Goal: Task Accomplishment & Management: Manage account settings

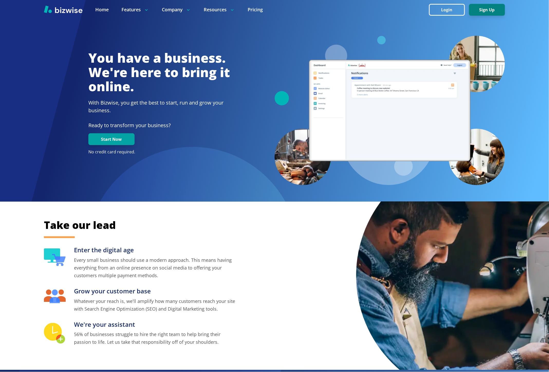
click at [487, 13] on button "Sign Up" at bounding box center [487, 10] width 36 height 12
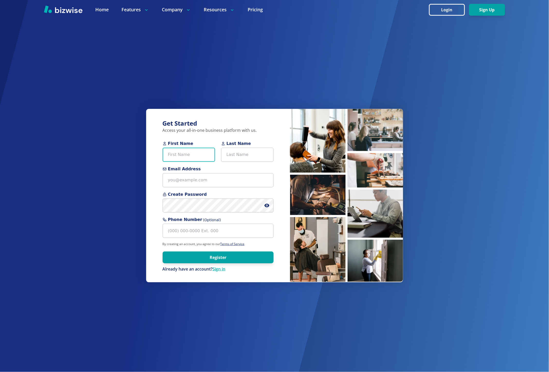
click at [205, 152] on input "First Name" at bounding box center [189, 155] width 52 height 14
paste input "Marva Daniel"
click at [192, 153] on input "Marva Daniel" at bounding box center [189, 155] width 52 height 14
type input "Marva"
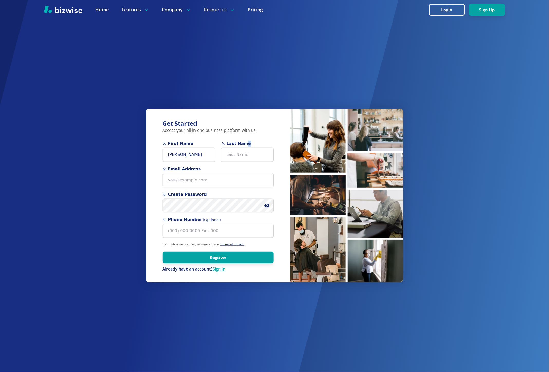
click at [243, 147] on div "Last Name" at bounding box center [247, 151] width 52 height 21
click at [240, 155] on input "Last Name" at bounding box center [247, 155] width 52 height 14
paste input "Daniel"
type input "Daniel"
click at [201, 155] on input "Marva" at bounding box center [189, 155] width 52 height 14
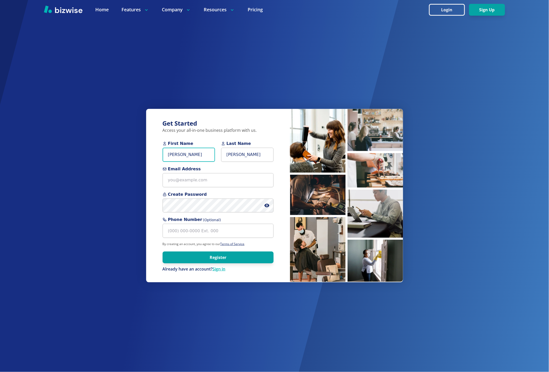
type input "Marva"
paste input "where2nexttravel4u@gmail.com>"
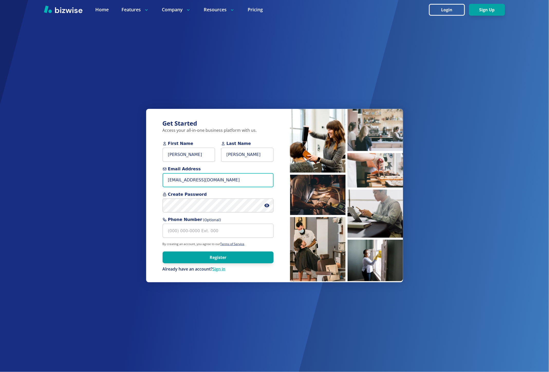
type input "where2nexttravel4u@gmail.com"
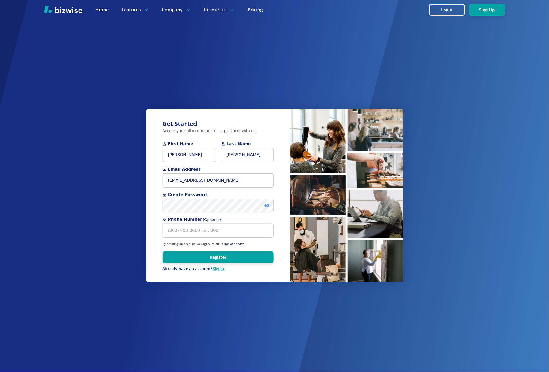
click at [268, 208] on icon at bounding box center [266, 205] width 5 height 5
click at [242, 258] on button "Register" at bounding box center [218, 258] width 111 height 12
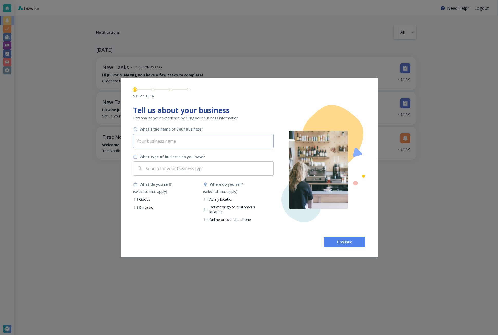
click at [168, 139] on input "text" at bounding box center [203, 141] width 141 height 14
type input "Travel Smart With [PERSON_NAME]"
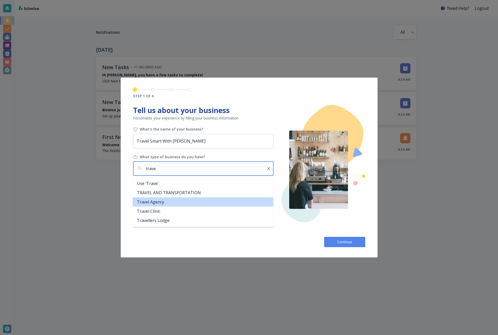
click at [168, 204] on li "Travel Agency" at bounding box center [203, 201] width 141 height 9
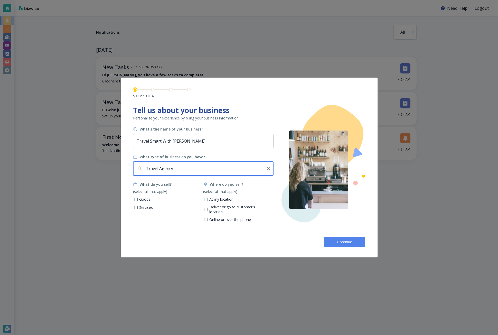
type input "Travel Agency"
click at [143, 208] on p "Services" at bounding box center [146, 207] width 14 height 5
click at [138, 208] on input "Services" at bounding box center [136, 208] width 4 height 4
checkbox input "true"
click at [221, 217] on p "Online or over the phone" at bounding box center [230, 219] width 42 height 5
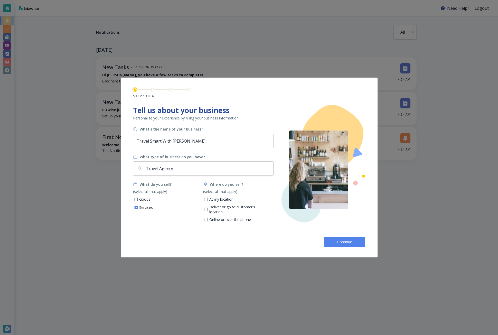
click at [209, 218] on input "Online or over the phone" at bounding box center [206, 220] width 4 height 4
checkbox input "true"
click at [219, 199] on p "At my location" at bounding box center [221, 199] width 24 height 5
click at [209, 199] on input "At my location" at bounding box center [206, 200] width 4 height 4
checkbox input "true"
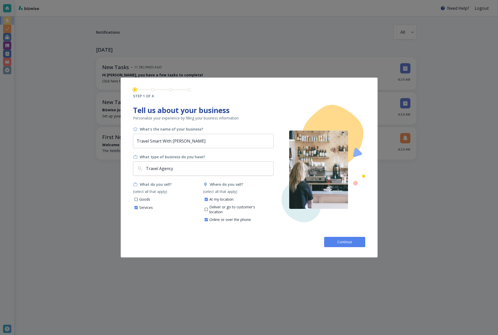
click at [221, 207] on p "Deliver or go to customer's location" at bounding box center [239, 210] width 60 height 10
click at [209, 208] on input "Deliver or go to customer's location" at bounding box center [206, 210] width 4 height 4
checkbox input "true"
click at [341, 246] on button "Continue" at bounding box center [344, 242] width 41 height 10
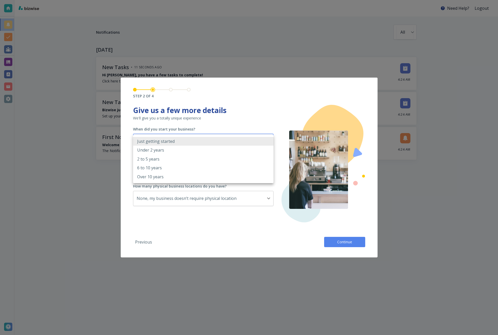
click at [226, 0] on body "Need Help? Logout Notifications All all ​ TODAY New Tasks • 11 seconds ago Hi M…" at bounding box center [249, 0] width 498 height 0
click at [187, 160] on li "2 to 5 years" at bounding box center [203, 159] width 141 height 9
type input "2_TO_5_YEARS"
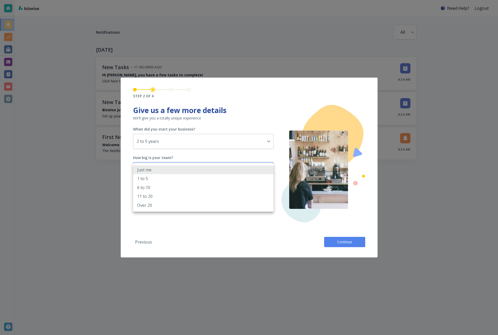
click at [186, 0] on body "Need Help? Logout Notifications All all ​ TODAY New Tasks • 11 seconds ago Hi M…" at bounding box center [249, 0] width 498 height 0
click at [185, 181] on li "1 to 5" at bounding box center [203, 178] width 141 height 9
type input "2_TO_5"
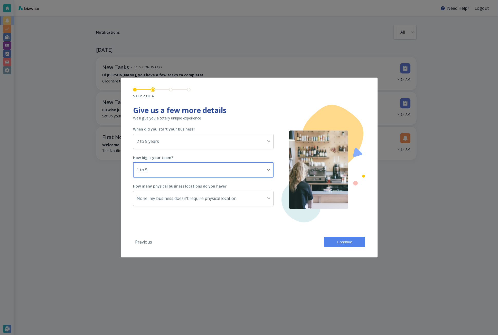
click at [334, 243] on button "Continue" at bounding box center [344, 242] width 41 height 10
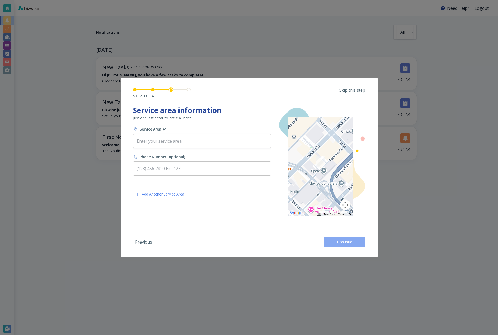
click at [335, 243] on button "Continue" at bounding box center [344, 242] width 41 height 10
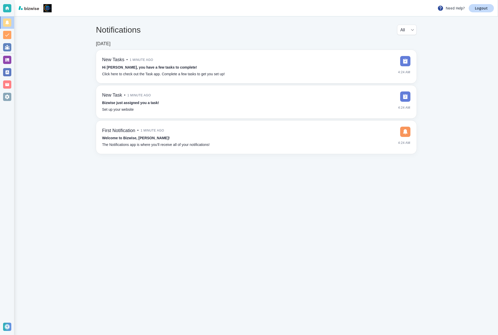
click at [32, 76] on main "Notifications All all ​ TODAY New Tasks • 1 minute ago Hi Marva, you have a few…" at bounding box center [256, 175] width 484 height 319
click at [10, 63] on div at bounding box center [7, 60] width 8 height 8
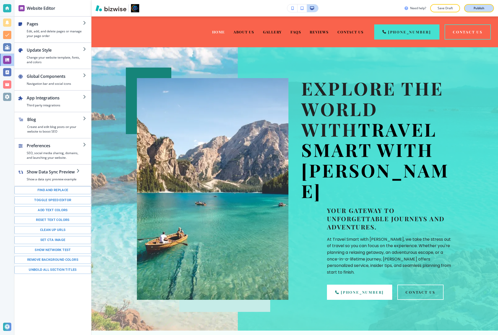
click at [476, 7] on p "Publish" at bounding box center [479, 8] width 11 height 5
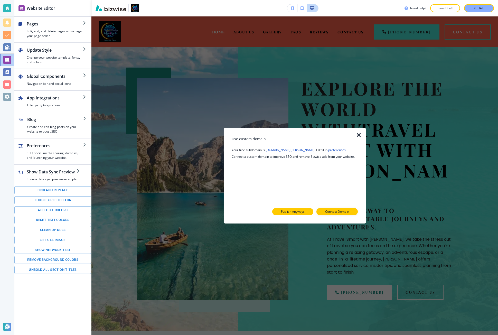
click at [304, 213] on p "Publish Anyways" at bounding box center [293, 211] width 24 height 5
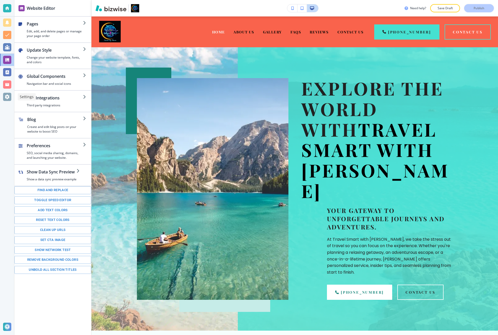
click at [5, 99] on div at bounding box center [7, 97] width 8 height 8
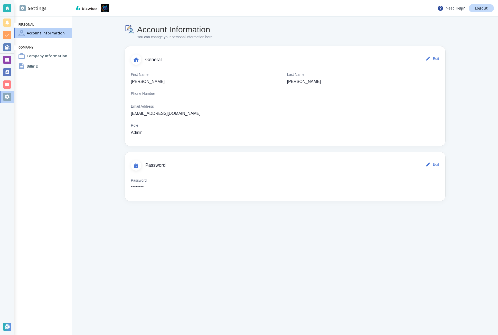
drag, startPoint x: 74, startPoint y: 256, endPoint x: 66, endPoint y: 194, distance: 62.2
click at [74, 254] on main "Account Information You can change your personal information here General Edit …" at bounding box center [285, 175] width 426 height 319
click at [41, 50] on h6 "Company" at bounding box center [43, 47] width 49 height 4
click at [37, 52] on div "Company Information" at bounding box center [42, 56] width 57 height 10
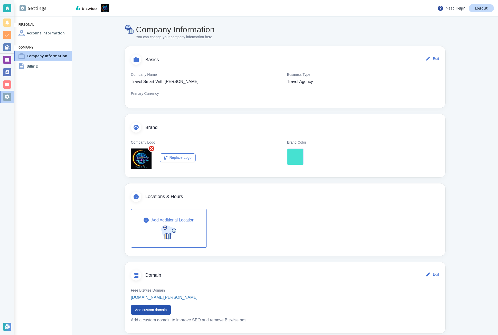
click at [54, 64] on div "Billing" at bounding box center [42, 66] width 57 height 10
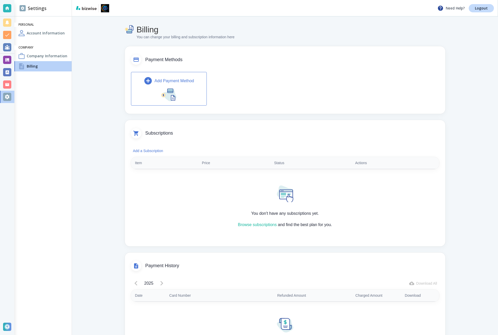
click at [252, 235] on div "You don't have any subscriptions yet. Browse subscriptions and find the best pl…" at bounding box center [285, 203] width 308 height 69
click at [252, 230] on div "You don't have any subscriptions yet. Browse subscriptions and find the best pl…" at bounding box center [285, 203] width 308 height 69
click at [252, 225] on link "Browse subscriptions" at bounding box center [257, 225] width 39 height 4
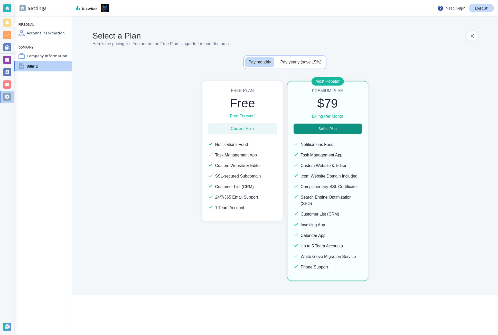
click at [302, 131] on button "Select Plan" at bounding box center [328, 129] width 68 height 10
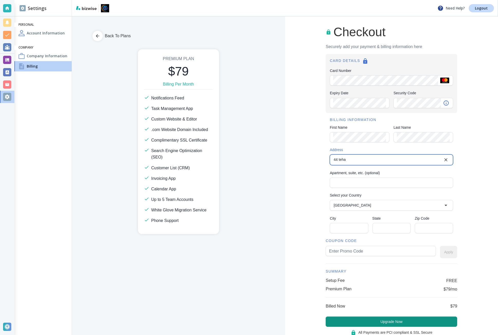
type input "44 Tehama Street"
type input "United States"
type input "San Francisco"
type input "CA"
type input "94105"
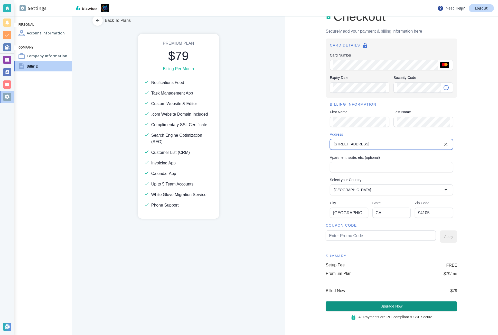
scroll to position [17, 0]
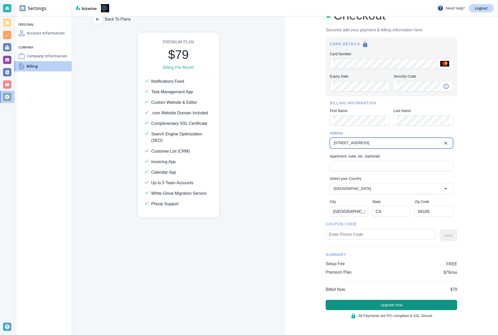
type input "44 Tehama Street"
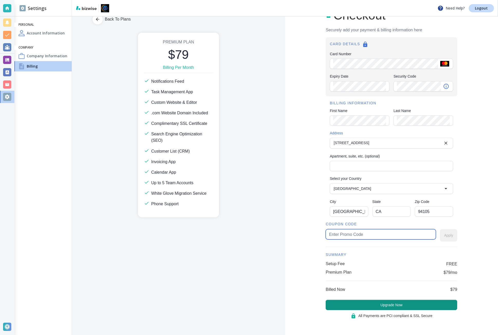
click at [335, 237] on input "text" at bounding box center [381, 235] width 104 height 10
type input "marva35"
click at [435, 234] on div "marva35 ​ Apply" at bounding box center [392, 235] width 132 height 12
click at [440, 234] on button "Apply" at bounding box center [448, 235] width 17 height 12
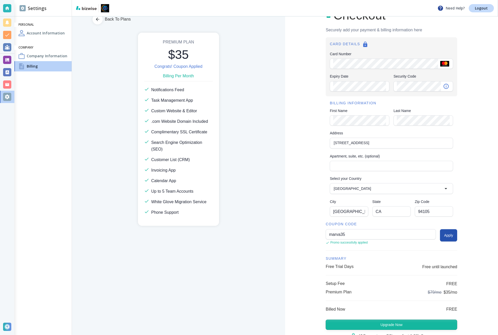
click at [387, 321] on button "Upgrade Now" at bounding box center [392, 325] width 132 height 10
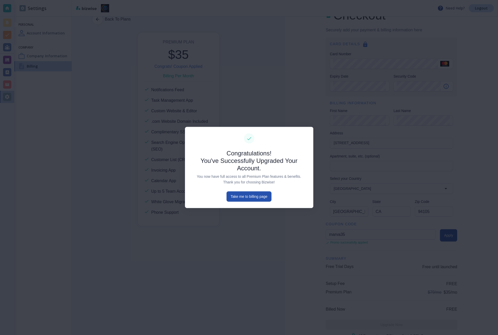
click at [27, 225] on div at bounding box center [249, 167] width 498 height 335
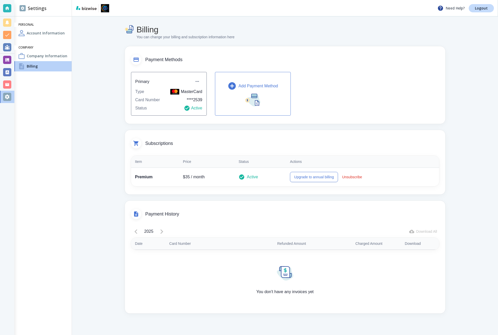
click at [48, 194] on div "Settings Personal Account Information Company Company Information Billing" at bounding box center [42, 167] width 57 height 335
click at [80, 270] on main "Billing You can change your billing and subscription information here Payment M…" at bounding box center [285, 175] width 426 height 319
drag, startPoint x: 42, startPoint y: 56, endPoint x: 68, endPoint y: 56, distance: 26.5
click at [42, 56] on h4 "Company Information" at bounding box center [47, 55] width 41 height 5
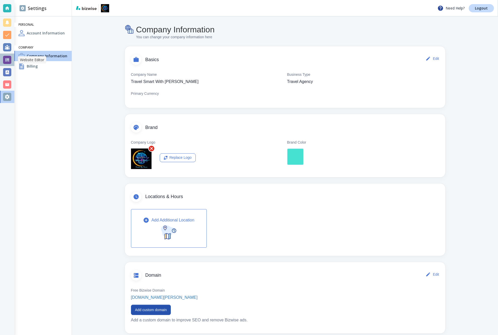
click at [7, 63] on div at bounding box center [7, 60] width 8 height 8
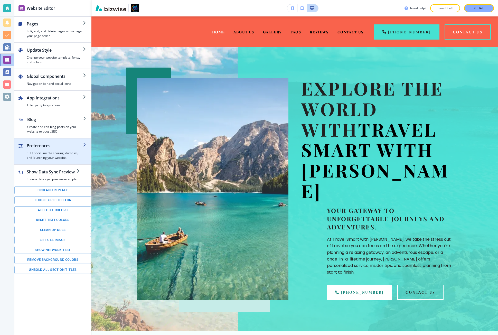
click at [42, 150] on div "button" at bounding box center [55, 150] width 56 height 2
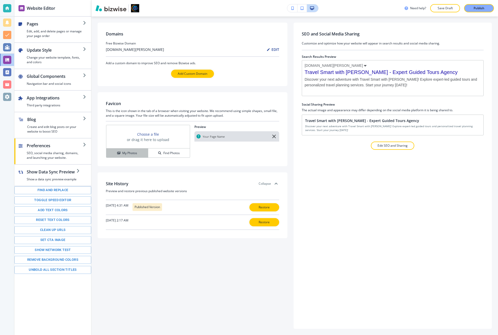
click at [140, 152] on div "My Photos" at bounding box center [127, 153] width 42 height 5
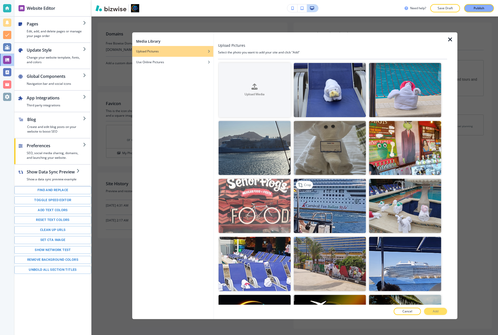
scroll to position [86, 0]
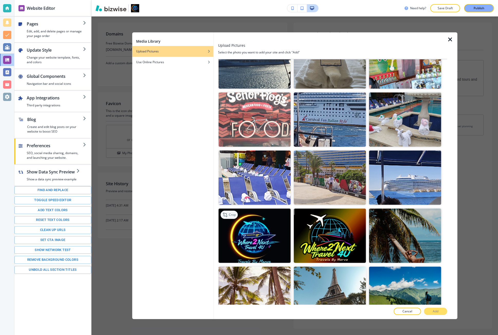
click at [234, 213] on p "Crop" at bounding box center [232, 215] width 7 height 5
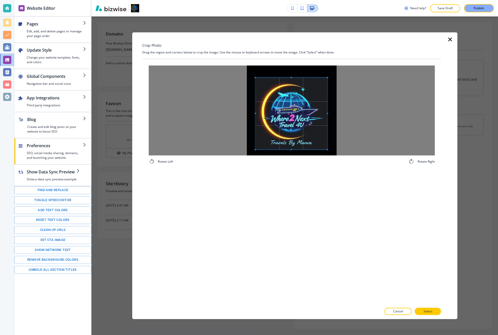
click at [285, 122] on span at bounding box center [291, 114] width 72 height 72
click at [420, 310] on button "Select" at bounding box center [428, 311] width 26 height 7
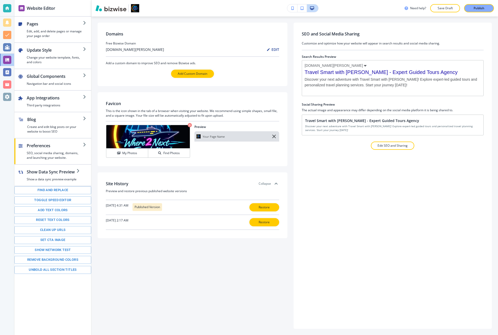
click at [5, 96] on div at bounding box center [7, 97] width 8 height 8
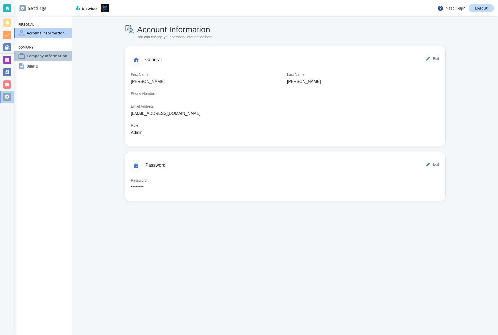
click at [53, 60] on div "Company Information" at bounding box center [42, 56] width 57 height 10
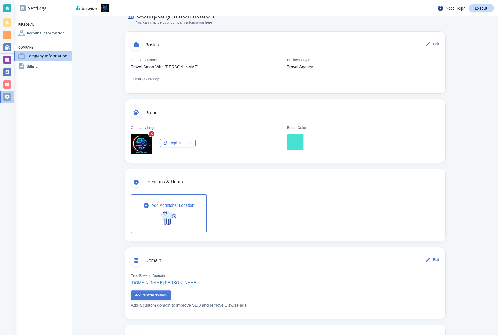
scroll to position [81, 0]
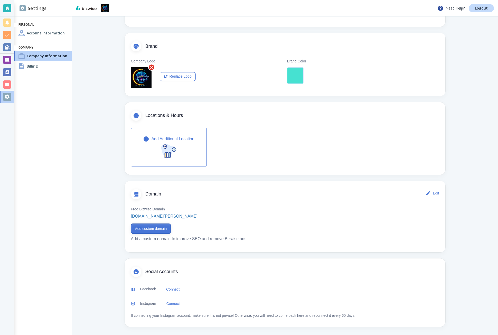
click at [139, 226] on button "Add custom domain" at bounding box center [151, 229] width 40 height 10
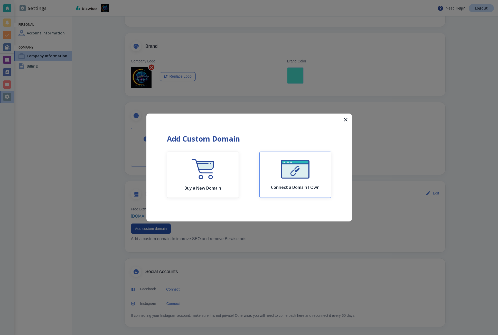
click at [284, 184] on div "Connect a Domain I Own" at bounding box center [295, 175] width 49 height 30
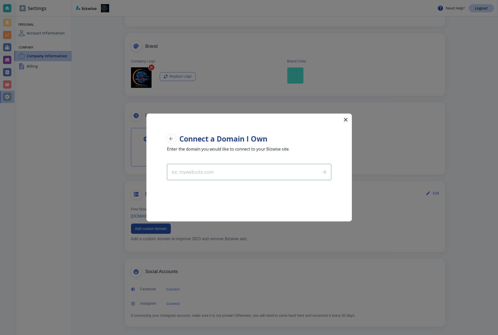
type input "travelsmartwithmarva.com"
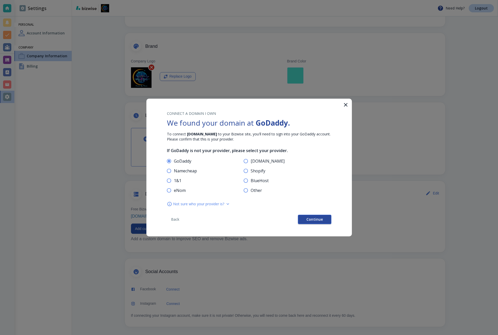
click at [303, 223] on button "Continue" at bounding box center [314, 219] width 33 height 9
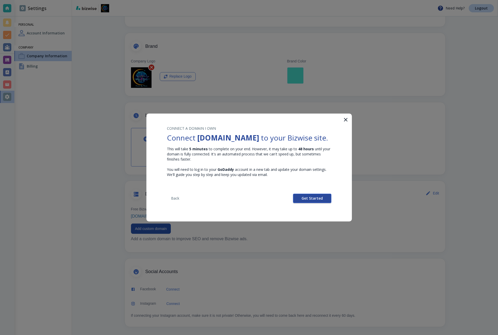
click at [303, 200] on span "Get Started" at bounding box center [312, 199] width 21 height 4
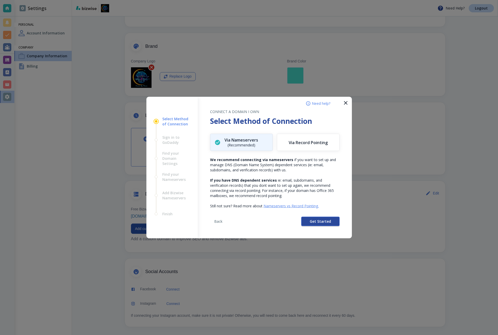
click at [304, 219] on button "Get Started" at bounding box center [320, 221] width 38 height 9
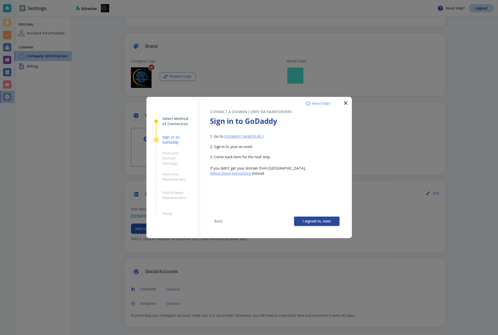
click at [303, 221] on button "I signed in, next" at bounding box center [316, 221] width 45 height 9
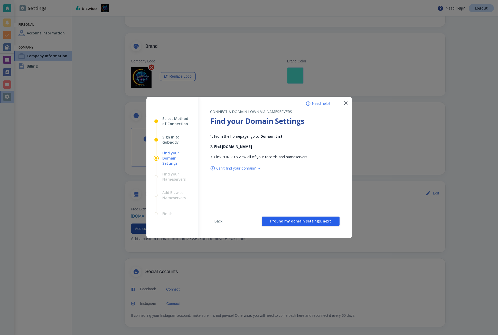
click at [303, 221] on span "I found my domain settings, next" at bounding box center [300, 221] width 61 height 4
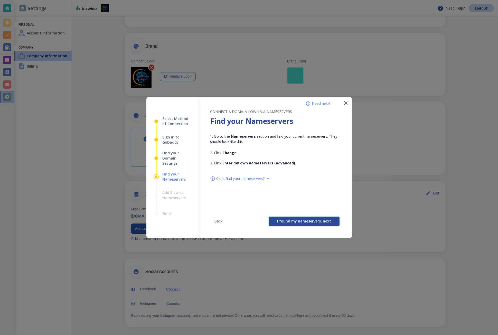
click at [303, 225] on button "I found my nameservers, next" at bounding box center [304, 221] width 71 height 9
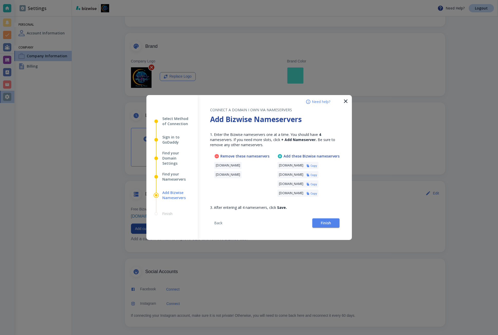
click at [317, 166] on h6 "Copy" at bounding box center [314, 166] width 6 height 4
click at [330, 221] on span "Finish" at bounding box center [326, 223] width 10 height 4
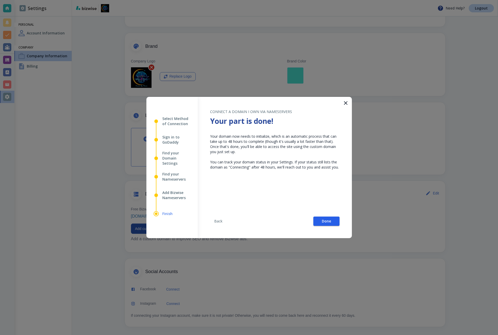
click at [330, 221] on span "Done" at bounding box center [326, 221] width 9 height 4
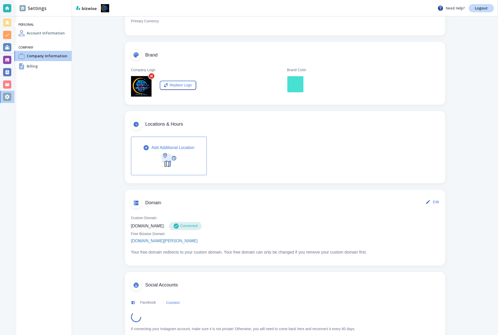
scroll to position [86, 0]
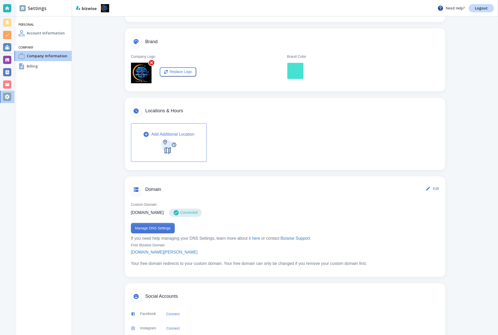
click at [137, 226] on button "Manage DNS Settings" at bounding box center [153, 228] width 44 height 10
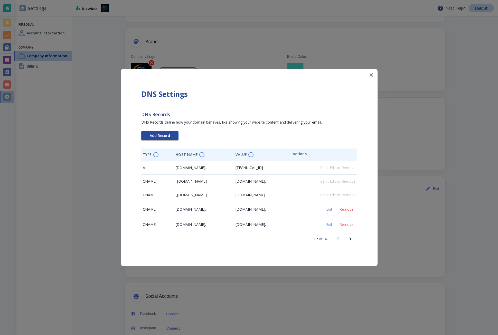
click at [167, 135] on span "Add Record" at bounding box center [160, 136] width 20 height 4
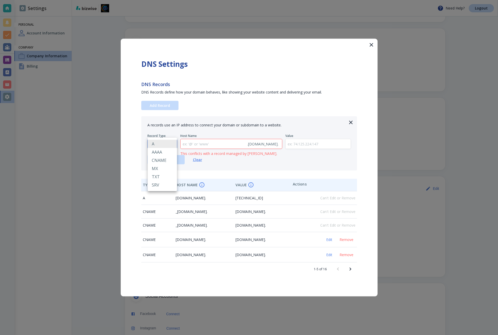
click at [159, 0] on body "Need Help? Logout Settings Personal Account Information Company Company Informa…" at bounding box center [249, 0] width 498 height 0
click at [161, 174] on li "TXT" at bounding box center [162, 177] width 29 height 8
type input "TXT"
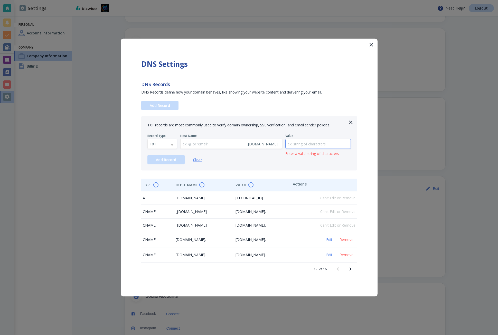
click at [306, 145] on input "text" at bounding box center [318, 144] width 65 height 10
paste input "google-site-verification=_TVHgYwgE8mMLKXS2KrqoHsoIPuhK_MVusWcZb-kRl0"
type input "google-site-verification=_TVHgYwgE8mMLKXS2KrqoHsoIPuhK_MVusWcZb-kRl0"
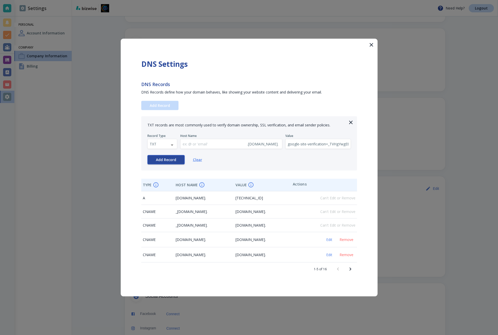
click at [176, 158] on span "Add Record" at bounding box center [166, 160] width 20 height 4
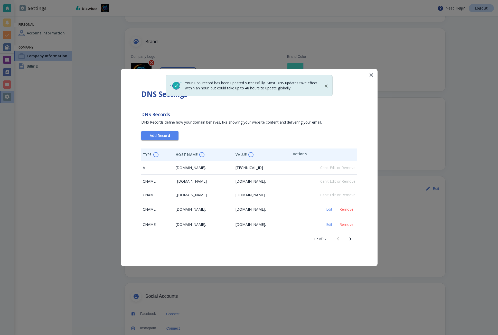
click at [372, 77] on icon "button" at bounding box center [372, 75] width 6 height 6
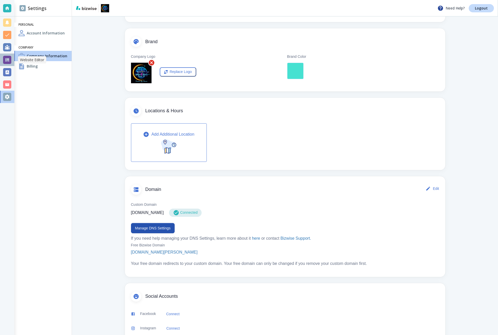
click at [8, 60] on div at bounding box center [7, 60] width 8 height 8
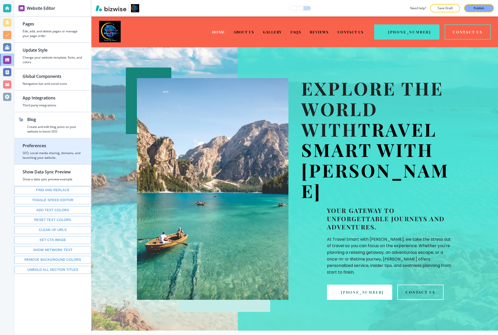
click at [57, 144] on h2 "Preferences" at bounding box center [53, 146] width 60 height 6
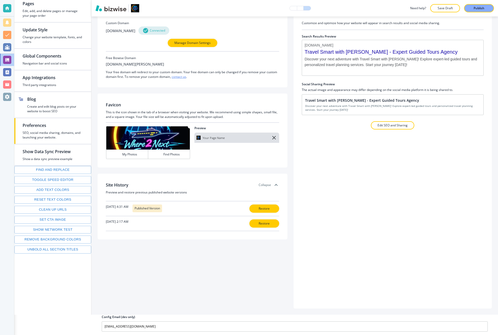
scroll to position [21, 0]
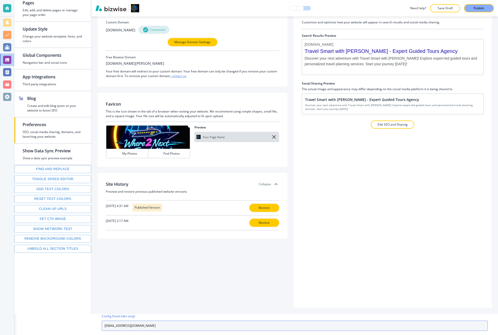
click at [182, 324] on input "[EMAIL_ADDRESS][DOMAIN_NAME]" at bounding box center [295, 326] width 386 height 10
paste input "[EMAIL_ADDRESS][DOMAIN_NAME]"
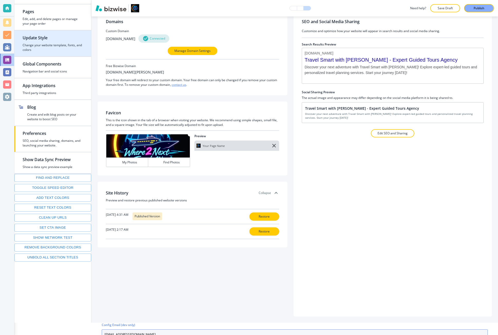
scroll to position [0, 0]
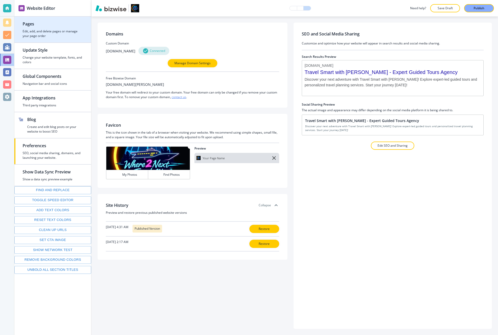
type input "[EMAIL_ADDRESS][DOMAIN_NAME]"
click at [48, 41] on div "button" at bounding box center [52, 40] width 77 height 4
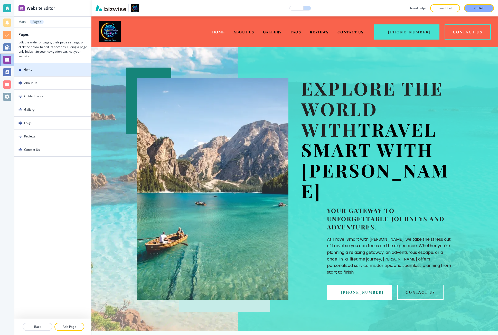
click at [44, 71] on div "Home" at bounding box center [41, 69] width 54 height 5
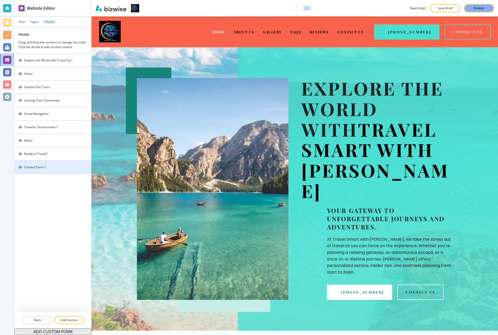
click at [42, 167] on div "Contact Form-1" at bounding box center [35, 167] width 22 height 5
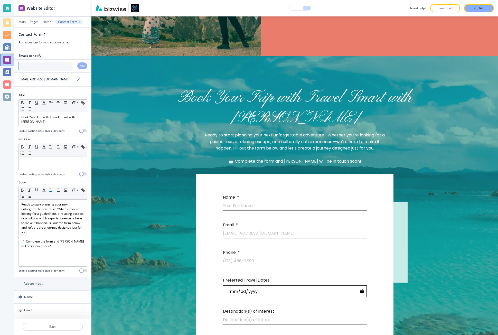
click at [60, 66] on input "text" at bounding box center [46, 66] width 55 height 9
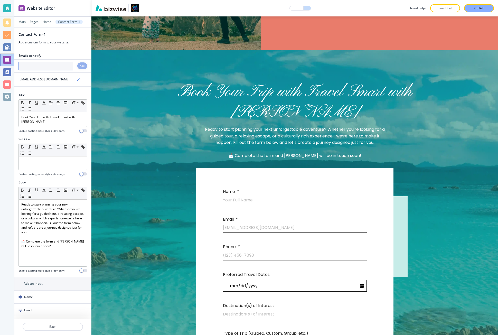
paste input "where2nexttravel4u@gmail.com"
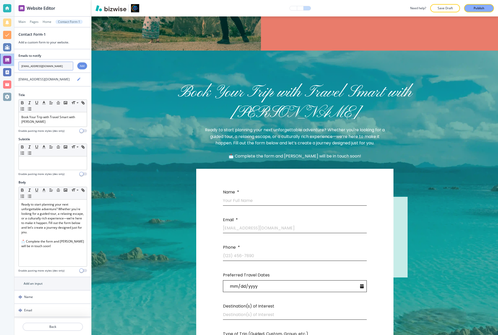
type input "where2nexttravel4u@gmail.com"
click at [80, 65] on h4 "Add" at bounding box center [82, 66] width 5 height 4
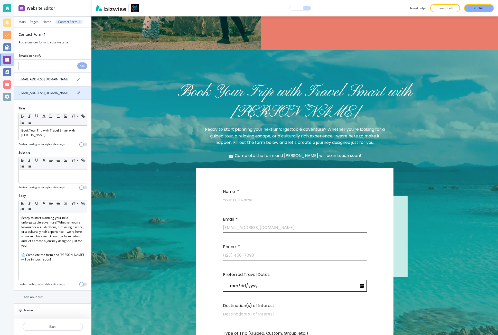
click at [54, 92] on h4 "where2nexttravel4u@travelsmartwithmarva.com" at bounding box center [44, 93] width 51 height 5
click at [77, 91] on icon "button" at bounding box center [79, 93] width 4 height 4
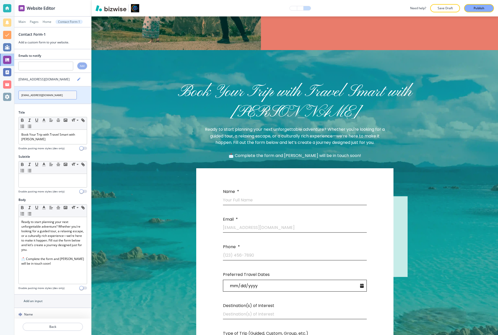
click at [55, 93] on input "where2nexttravel4u@travelsmartwithmarva.com" at bounding box center [48, 95] width 58 height 9
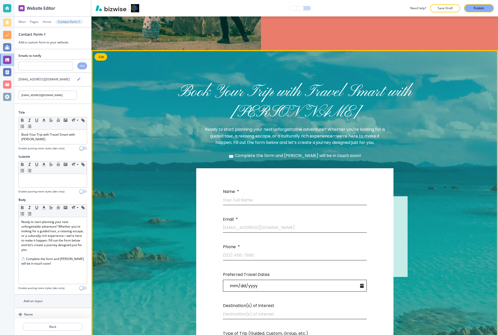
click at [108, 112] on div at bounding box center [295, 266] width 407 height 433
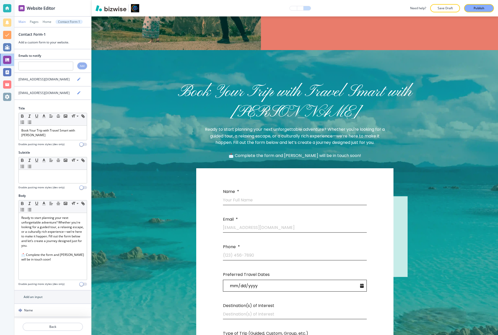
click at [22, 21] on p "Main" at bounding box center [22, 22] width 7 height 4
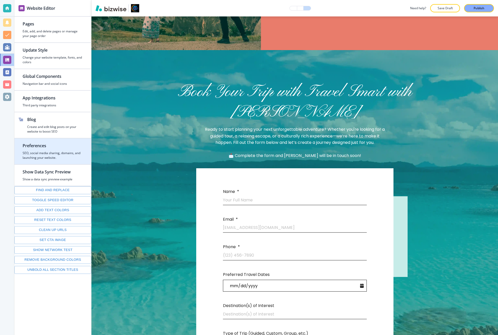
click at [40, 148] on h2 "Preferences" at bounding box center [53, 146] width 60 height 6
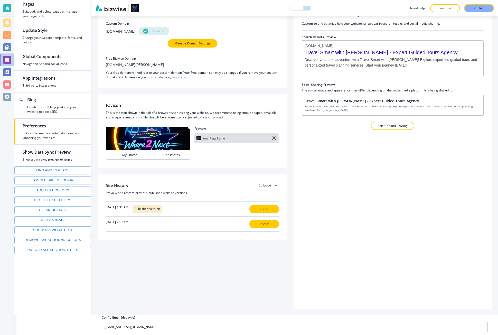
scroll to position [21, 0]
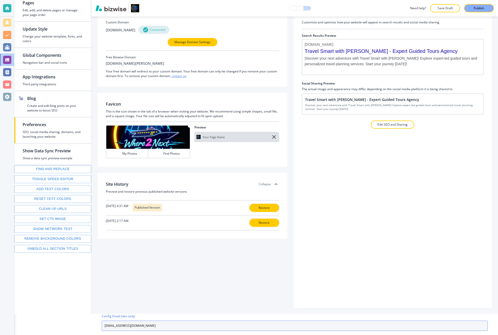
click at [155, 322] on input "where2nexttravel4u@gmail.com" at bounding box center [295, 326] width 386 height 10
click at [155, 321] on input "where2nexttravel4u@gmail.com" at bounding box center [295, 326] width 386 height 10
paste input "where2nexttravel4u@travelsmartwithmarva.com"
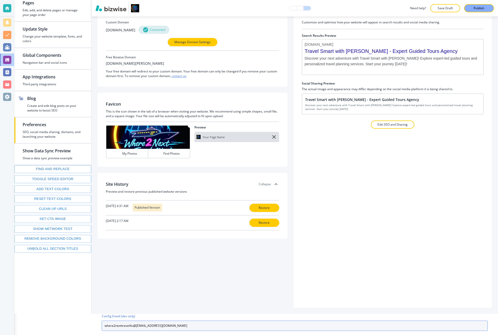
drag, startPoint x: 152, startPoint y: 323, endPoint x: 80, endPoint y: 323, distance: 72.0
click at [80, 323] on div "Website Editor Pages Edit, add, and delete pages or manage your page order Upda…" at bounding box center [256, 167] width 484 height 335
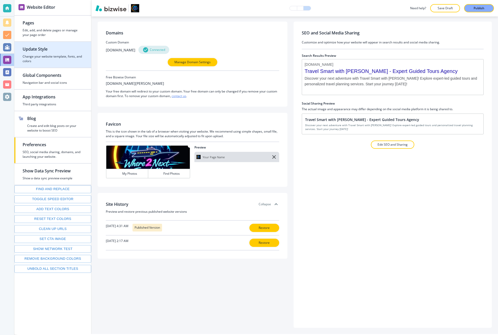
scroll to position [0, 0]
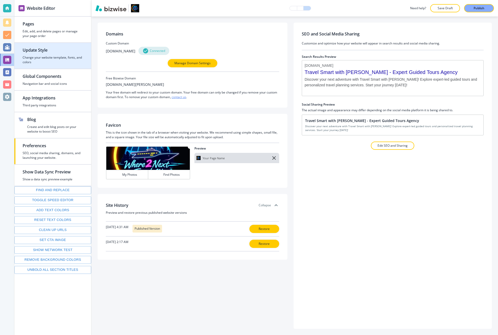
type input "where2nexttravel4u@travelsmartwithmarva.com"
click at [39, 36] on h4 "Edit, add, and delete pages or manage your page order" at bounding box center [53, 33] width 60 height 9
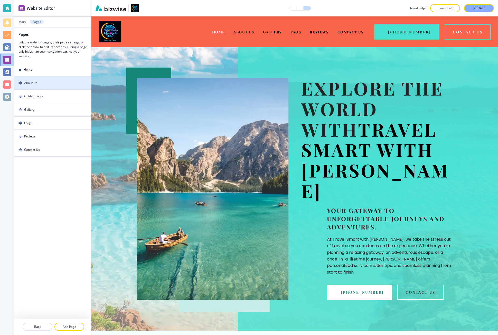
click at [50, 78] on div at bounding box center [52, 79] width 77 height 4
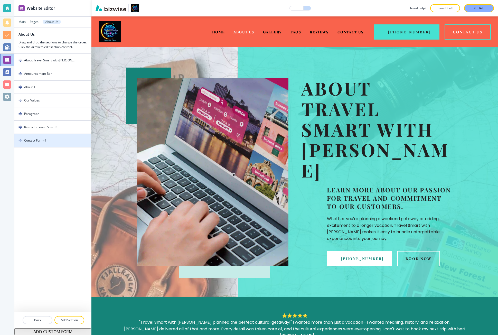
click at [43, 139] on div "Contact Form-1" at bounding box center [35, 140] width 22 height 5
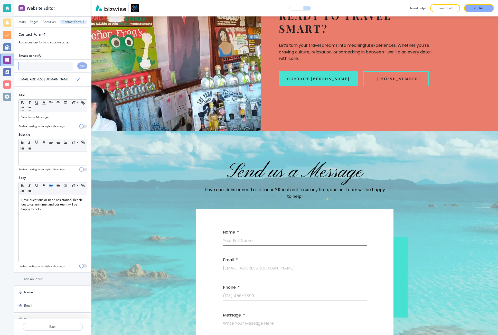
click at [52, 66] on input "text" at bounding box center [46, 66] width 55 height 9
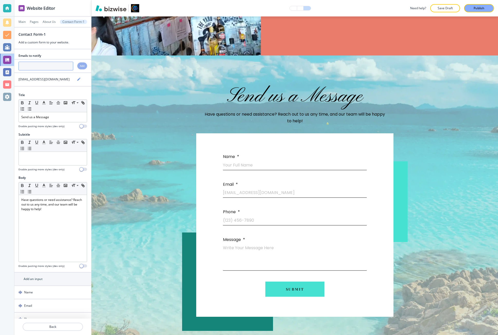
paste input "where2nexttravel4u@gmail.com"
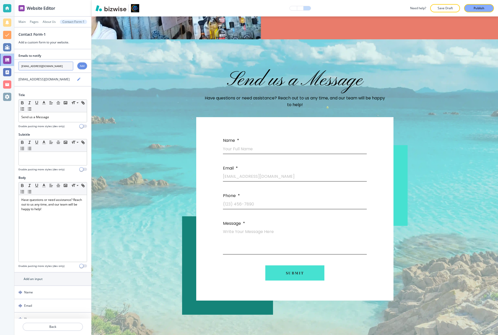
scroll to position [1349, 0]
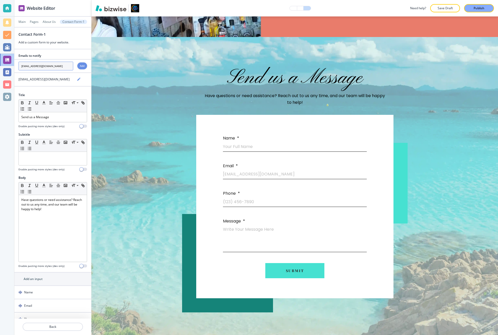
type input "where2nexttravel4u@gmail.com"
click at [77, 65] on div "Add" at bounding box center [82, 65] width 10 height 7
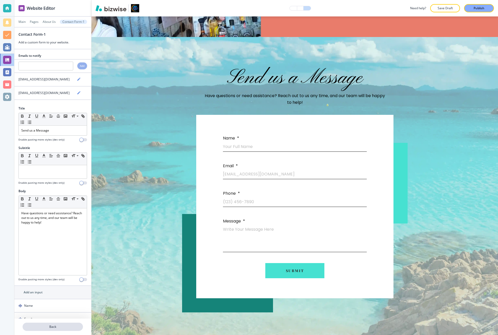
click at [37, 327] on p "Back" at bounding box center [52, 327] width 59 height 5
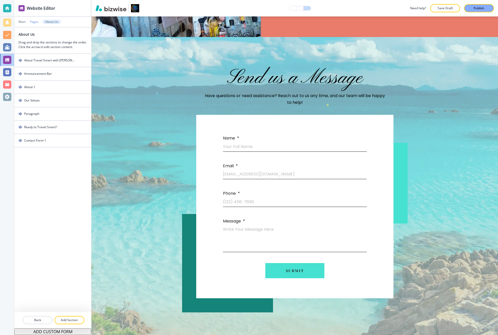
click at [35, 23] on p "Pages" at bounding box center [34, 22] width 9 height 4
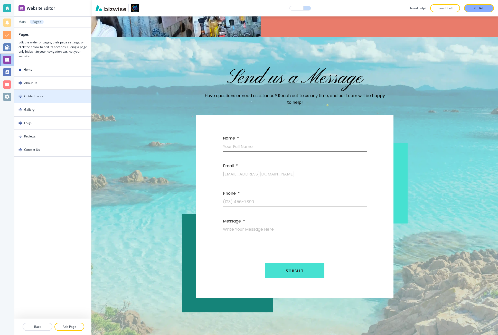
click at [41, 94] on div at bounding box center [52, 92] width 77 height 4
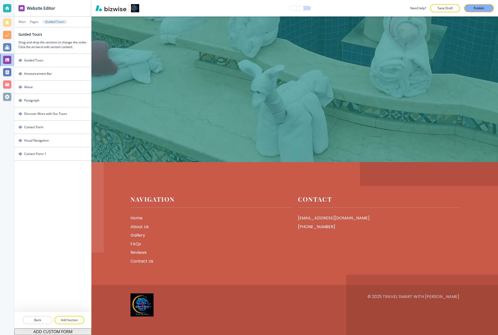
scroll to position [0, 0]
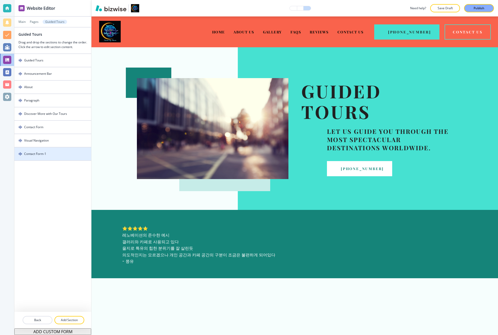
click at [42, 153] on div "Contact Form-1" at bounding box center [35, 154] width 22 height 5
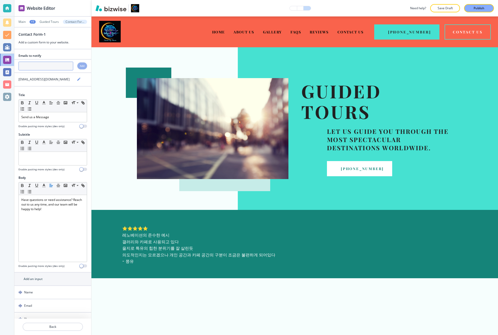
click at [39, 65] on input "text" at bounding box center [46, 66] width 55 height 9
paste input "where2nexttravel4u@gmail.com"
type input "where2nexttravel4u@gmail.com"
click at [77, 68] on div "Add" at bounding box center [82, 65] width 10 height 7
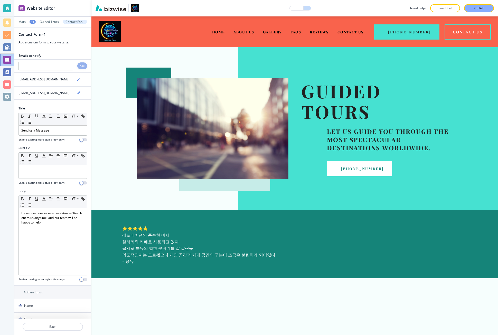
click at [32, 22] on div "+1" at bounding box center [33, 22] width 6 height 4
click at [38, 31] on p "Pages" at bounding box center [46, 30] width 26 height 5
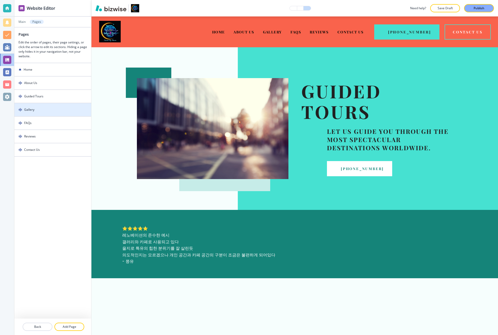
click at [42, 106] on div at bounding box center [52, 105] width 77 height 4
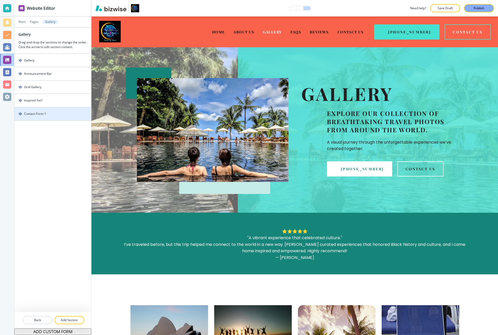
click at [46, 115] on div "Contact Form-1" at bounding box center [35, 114] width 22 height 5
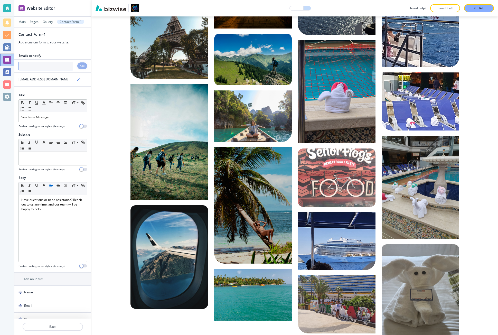
click at [39, 70] on input "text" at bounding box center [46, 66] width 55 height 9
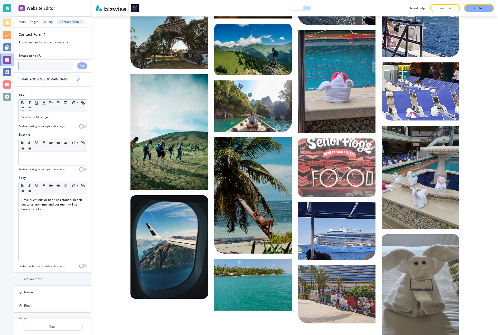
paste input "where2nexttravel4u@gmail.com"
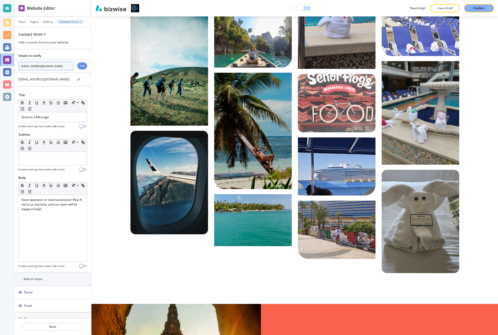
type input "where2nexttravel4u@gmail.com"
click at [80, 68] on h4 "Add" at bounding box center [82, 66] width 5 height 4
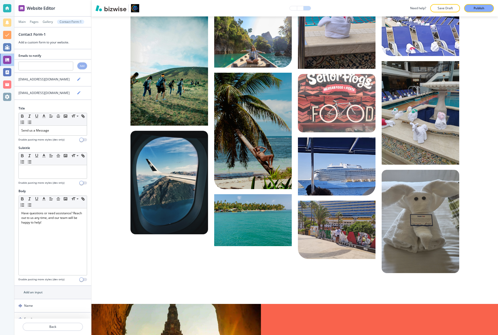
scroll to position [668, 0]
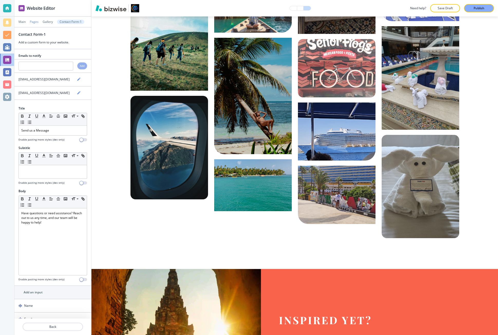
click at [34, 22] on p "Pages" at bounding box center [34, 22] width 9 height 4
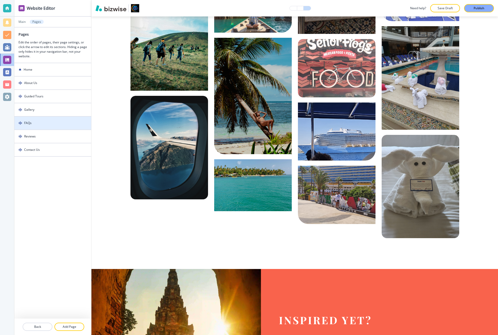
scroll to position [697, 0]
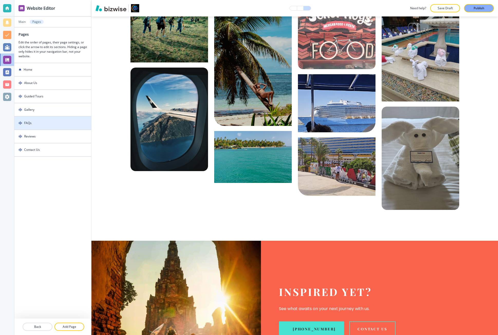
click at [38, 121] on div "FAQs" at bounding box center [41, 123] width 54 height 5
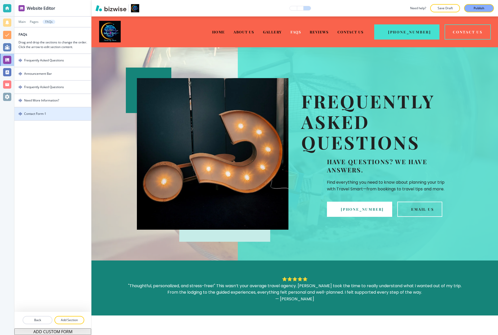
click at [45, 119] on div at bounding box center [52, 118] width 77 height 4
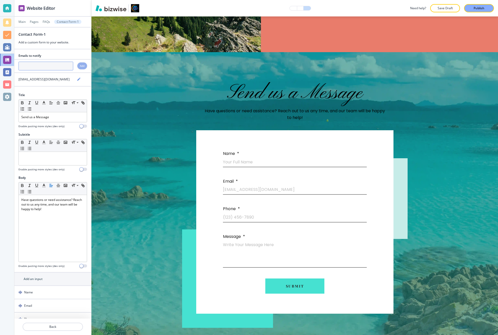
click at [43, 69] on input "text" at bounding box center [46, 66] width 55 height 9
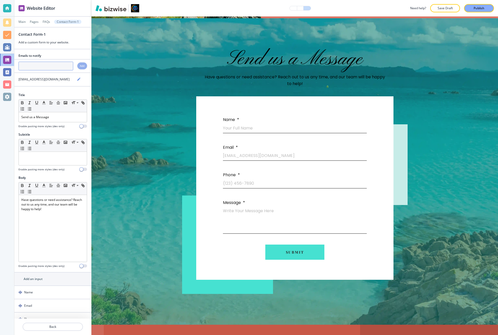
scroll to position [762, 0]
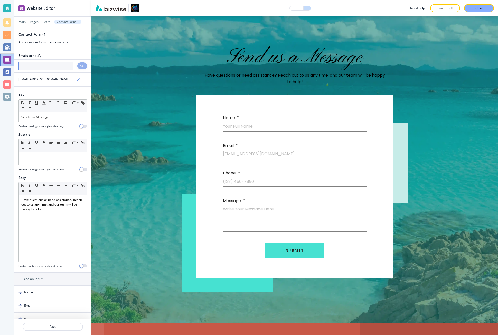
paste input "where2nexttravel4u@gmail.com"
type input "where2nexttravel4u@gmail.com"
click at [77, 68] on div "Add" at bounding box center [82, 65] width 10 height 7
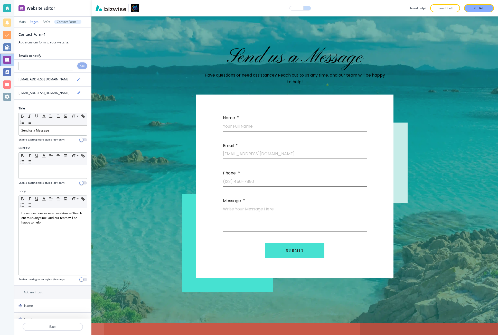
click at [34, 23] on p "Pages" at bounding box center [34, 22] width 9 height 4
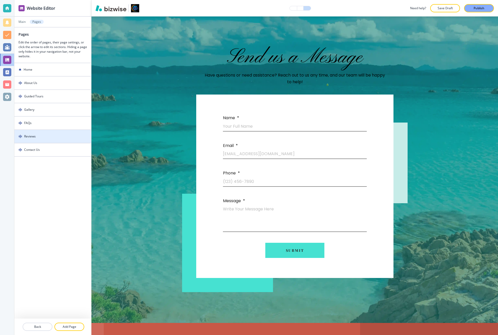
click at [43, 136] on div "Reviews" at bounding box center [41, 136] width 54 height 5
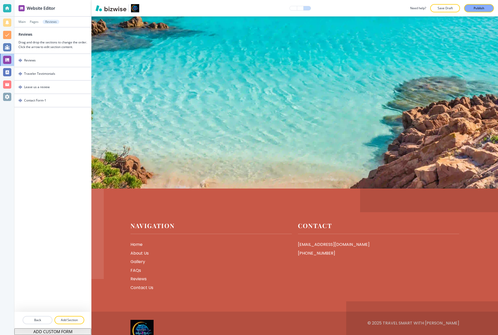
scroll to position [0, 0]
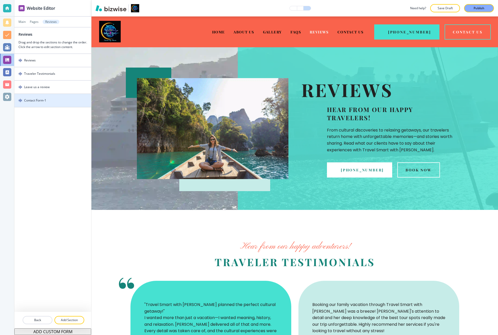
click at [41, 100] on div "Contact Form-1" at bounding box center [35, 100] width 22 height 5
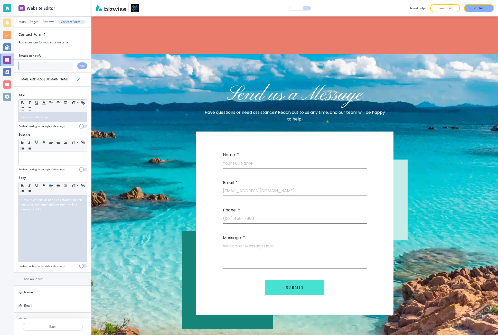
click at [36, 65] on input "text" at bounding box center [46, 66] width 55 height 9
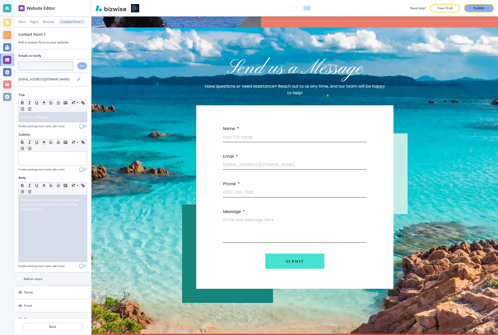
paste input "where2nexttravel4u@gmail.com"
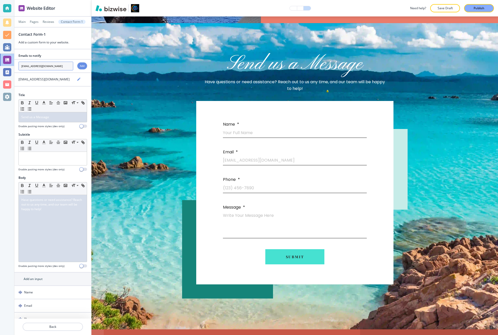
type input "where2nexttravel4u@gmail.com"
click at [77, 68] on div "Add" at bounding box center [82, 65] width 10 height 7
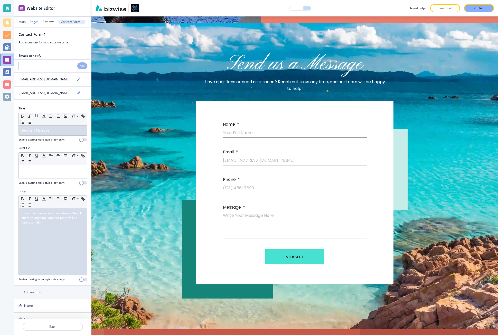
click at [34, 22] on p "Pages" at bounding box center [34, 22] width 9 height 4
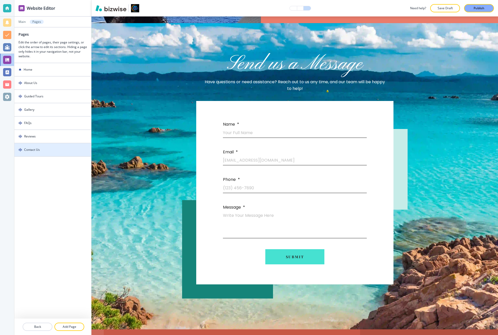
click at [41, 149] on div "Contact Us" at bounding box center [41, 150] width 54 height 5
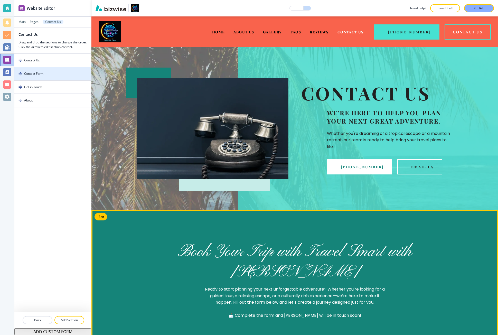
click at [39, 72] on div "Contact Form" at bounding box center [33, 73] width 19 height 5
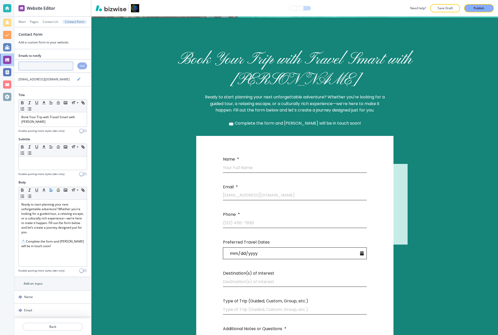
scroll to position [194, 0]
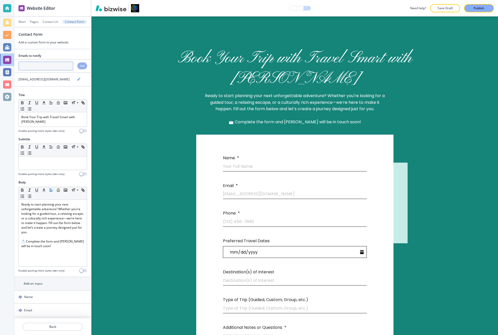
click at [42, 70] on input "text" at bounding box center [46, 66] width 55 height 9
paste input "where2nexttravel4u@gmail.com"
type input "where2nexttravel4u@gmail.com"
click at [77, 68] on div "Add" at bounding box center [82, 65] width 10 height 7
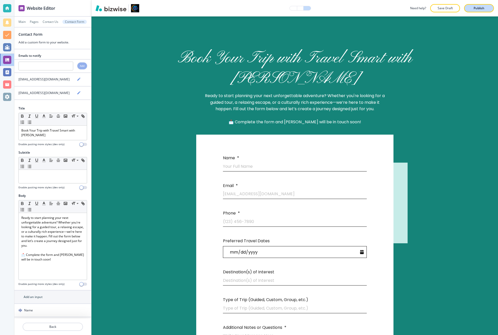
click at [474, 10] on p "Publish" at bounding box center [479, 8] width 11 height 5
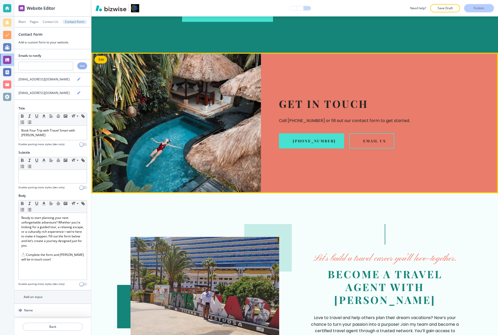
scroll to position [528, 0]
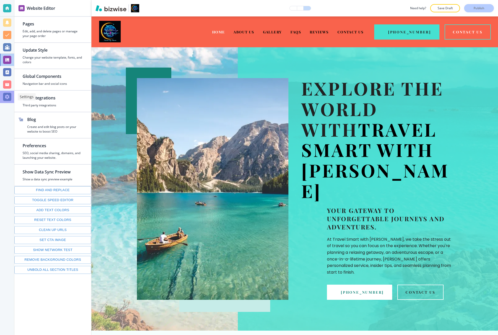
click at [6, 99] on div at bounding box center [7, 97] width 8 height 8
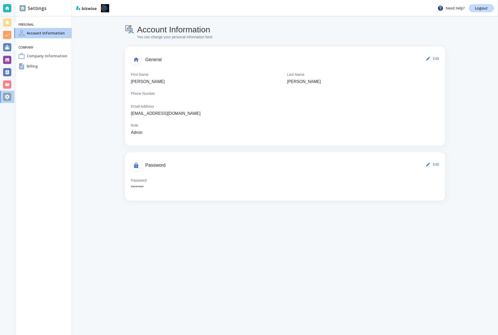
click at [39, 59] on div "Company Information" at bounding box center [42, 56] width 57 height 10
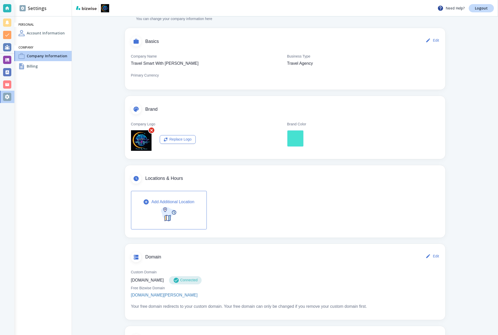
scroll to position [77, 0]
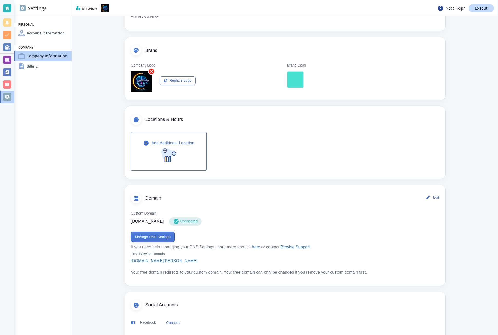
click at [146, 240] on button "Manage DNS Settings" at bounding box center [153, 237] width 44 height 10
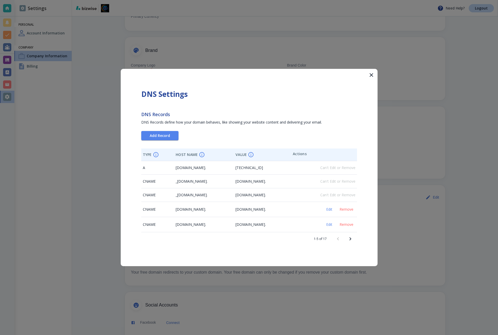
click at [348, 236] on icon "Next page" at bounding box center [350, 239] width 6 height 6
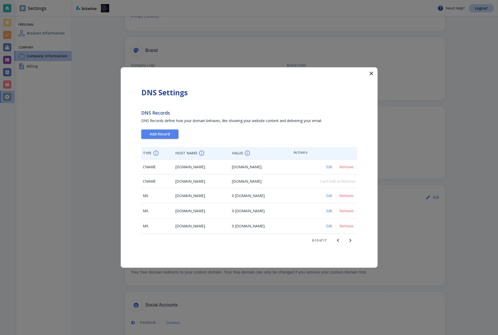
click at [348, 236] on button "Next page" at bounding box center [350, 240] width 12 height 12
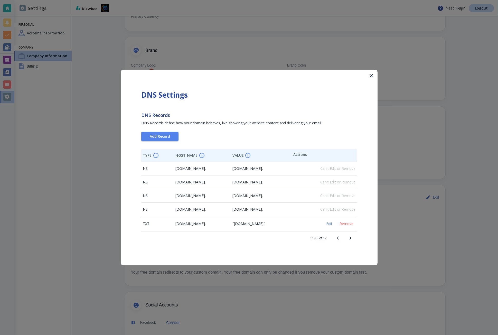
click at [400, 157] on div at bounding box center [249, 167] width 498 height 335
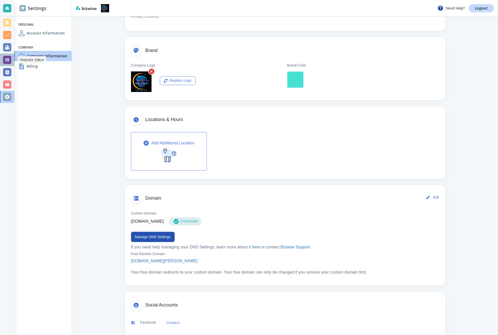
click at [11, 58] on div at bounding box center [7, 60] width 8 height 8
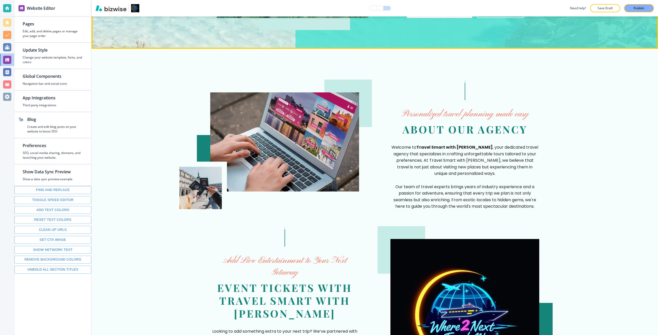
scroll to position [334, 0]
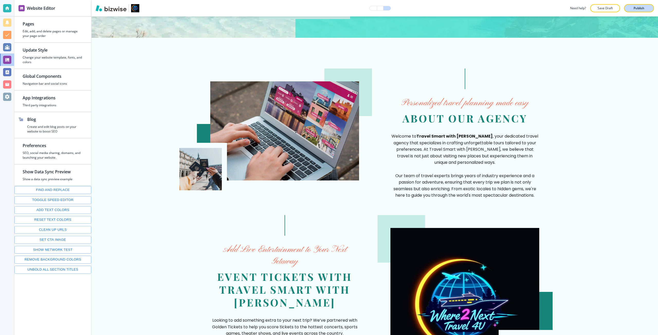
click at [640, 11] on button "Publish" at bounding box center [639, 8] width 30 height 8
click at [373, 8] on button "button" at bounding box center [373, 8] width 7 height 4
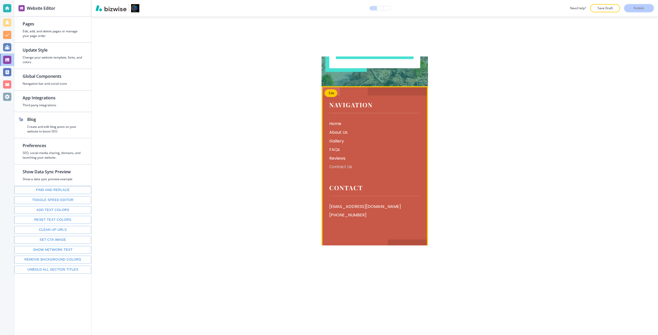
scroll to position [2802, 0]
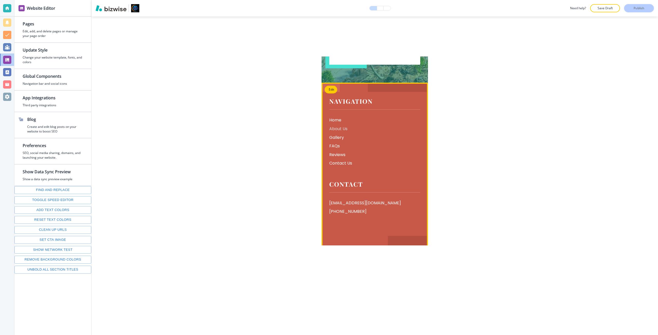
click at [341, 126] on p "About Us" at bounding box center [374, 129] width 91 height 7
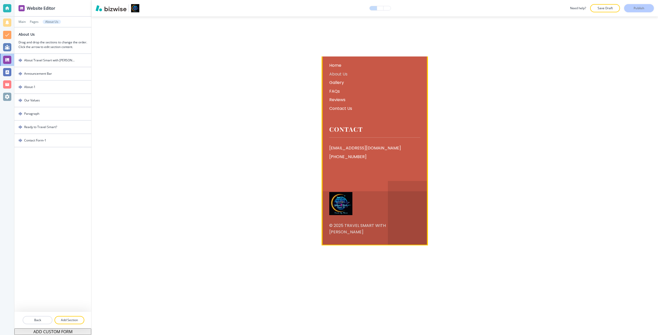
scroll to position [2254, 0]
click at [334, 81] on p "Gallery" at bounding box center [374, 82] width 91 height 7
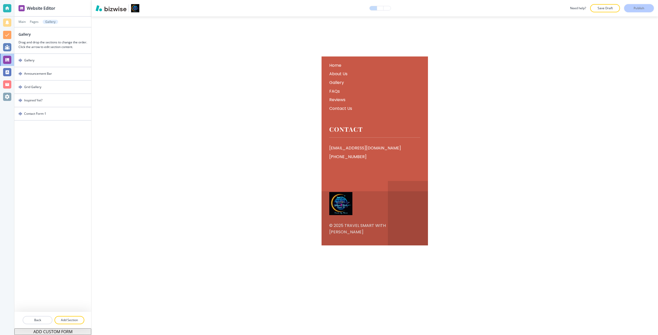
scroll to position [2902, 0]
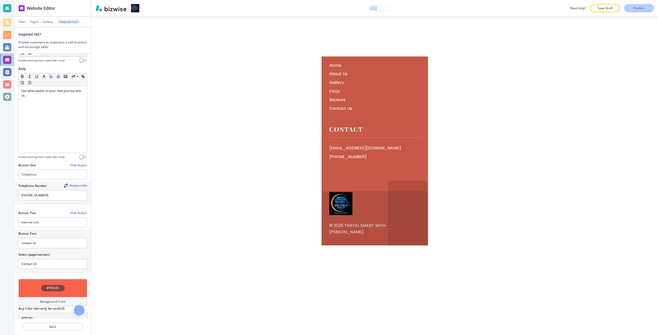
scroll to position [144, 0]
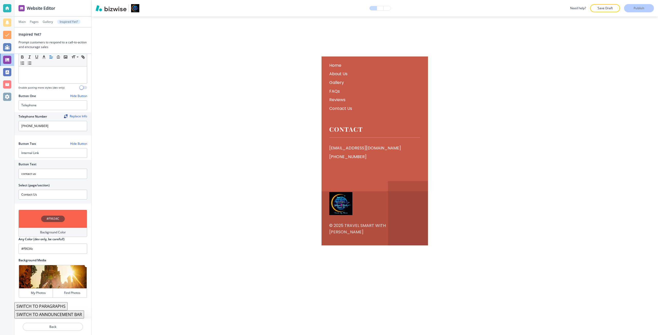
click at [56, 221] on h4 "#F9634C" at bounding box center [53, 219] width 13 height 5
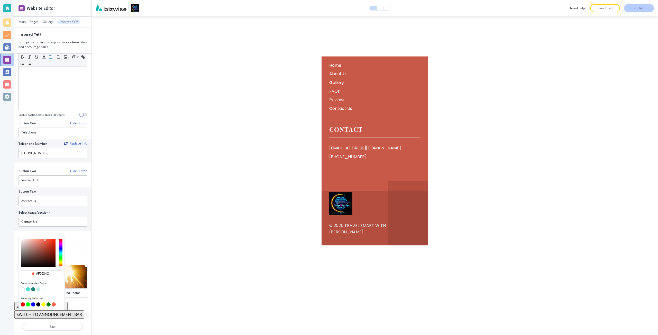
click at [23, 305] on button "button" at bounding box center [23, 305] width 4 height 4
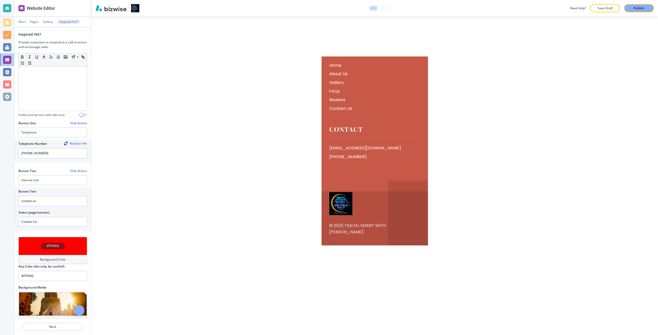
scroll to position [2908, 0]
click at [79, 34] on icon "button" at bounding box center [79, 34] width 3 height 3
type input "#f9634c"
click at [635, 7] on p "Publish" at bounding box center [639, 8] width 11 height 5
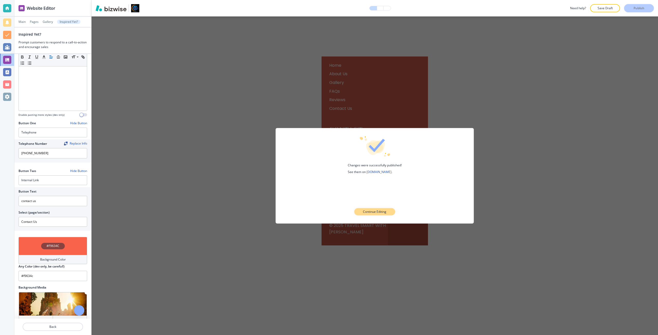
click at [389, 209] on button "Continue Editing" at bounding box center [374, 211] width 41 height 7
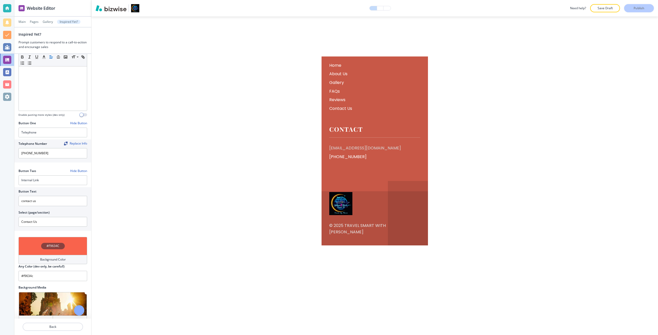
scroll to position [3365, 0]
click at [338, 74] on p "About Us" at bounding box center [374, 74] width 91 height 7
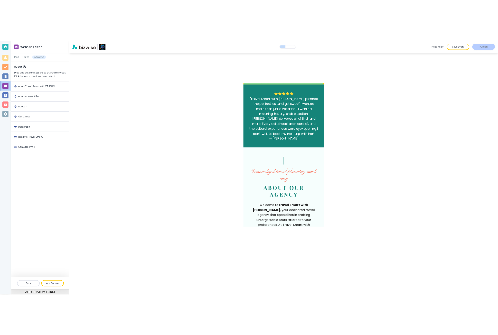
scroll to position [334, 0]
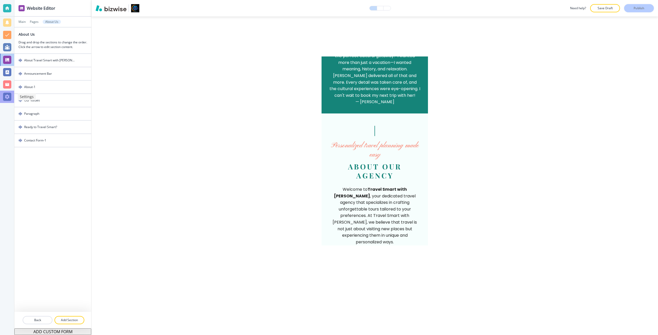
click at [10, 97] on div at bounding box center [7, 97] width 8 height 8
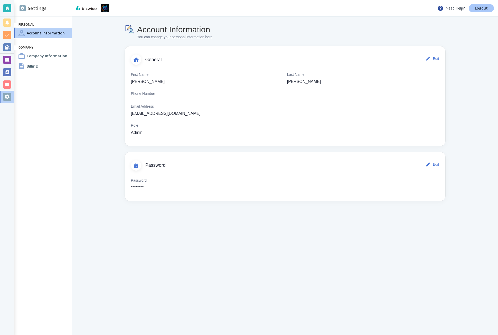
click at [472, 8] on link "Logout" at bounding box center [481, 8] width 25 height 8
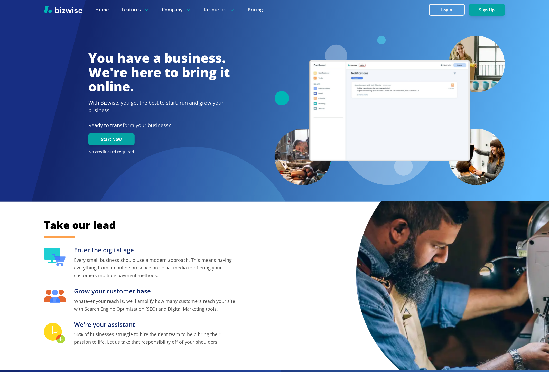
click at [476, 31] on div at bounding box center [274, 25] width 461 height 19
